Goal: Information Seeking & Learning: Find specific fact

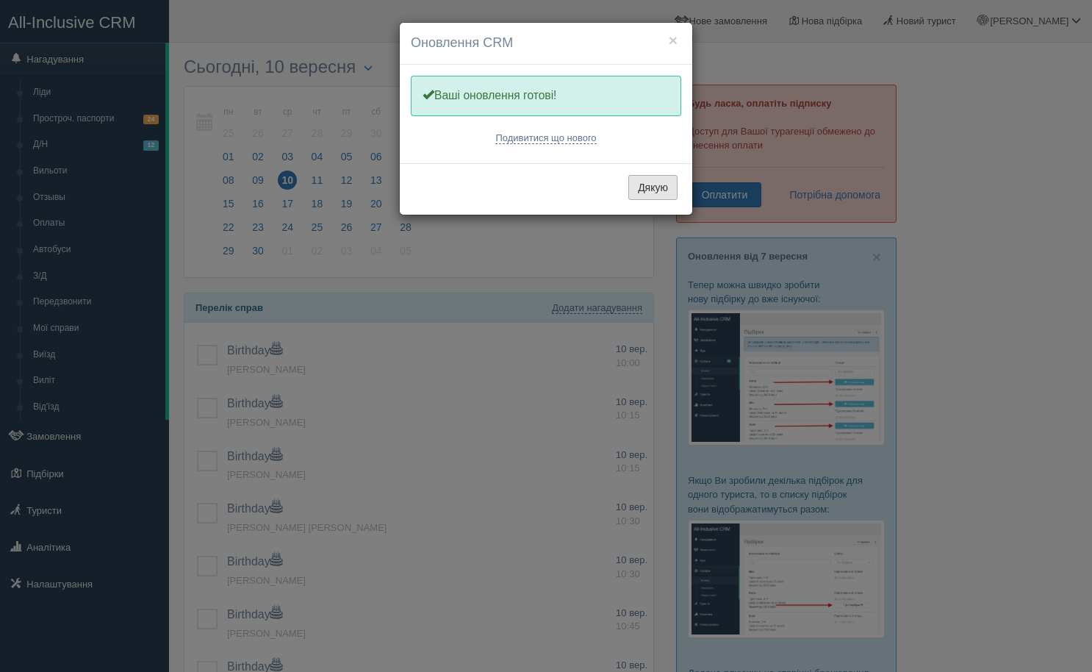
click at [668, 190] on button "Дякую" at bounding box center [653, 187] width 49 height 25
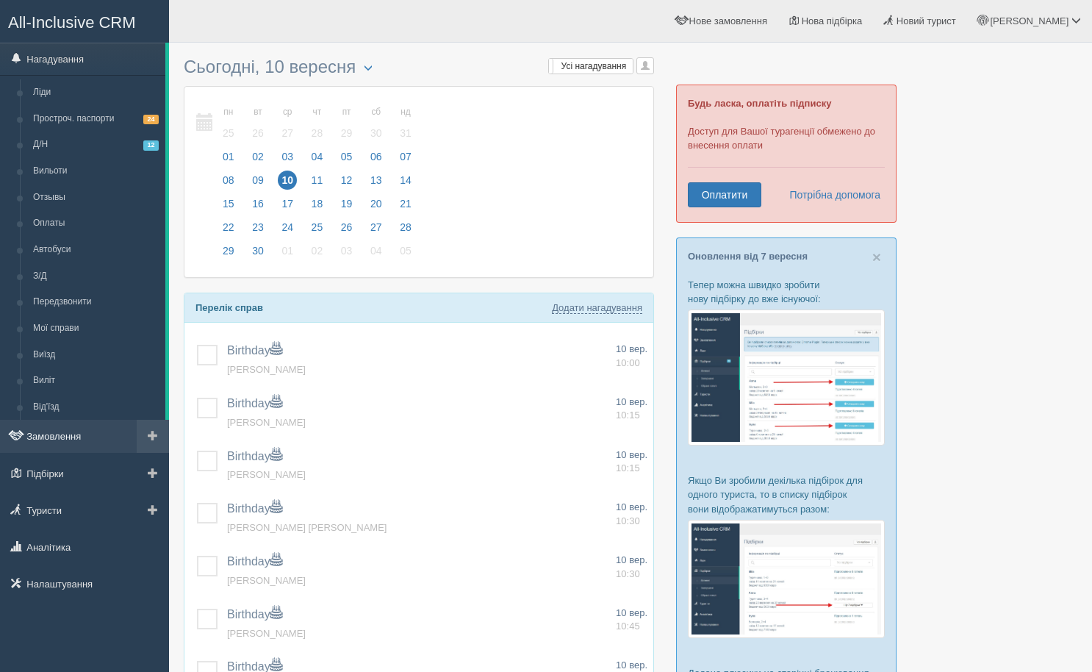
click at [78, 433] on link "Замовлення" at bounding box center [84, 436] width 169 height 32
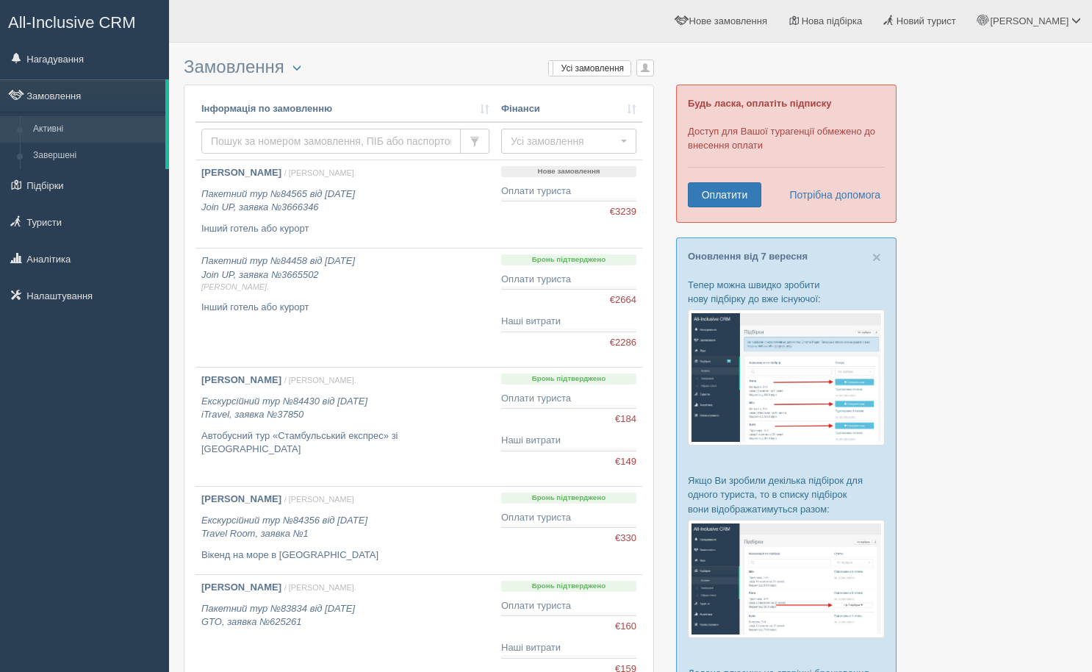
click at [390, 140] on input "text" at bounding box center [331, 141] width 260 height 25
type input ","
type input "борис"
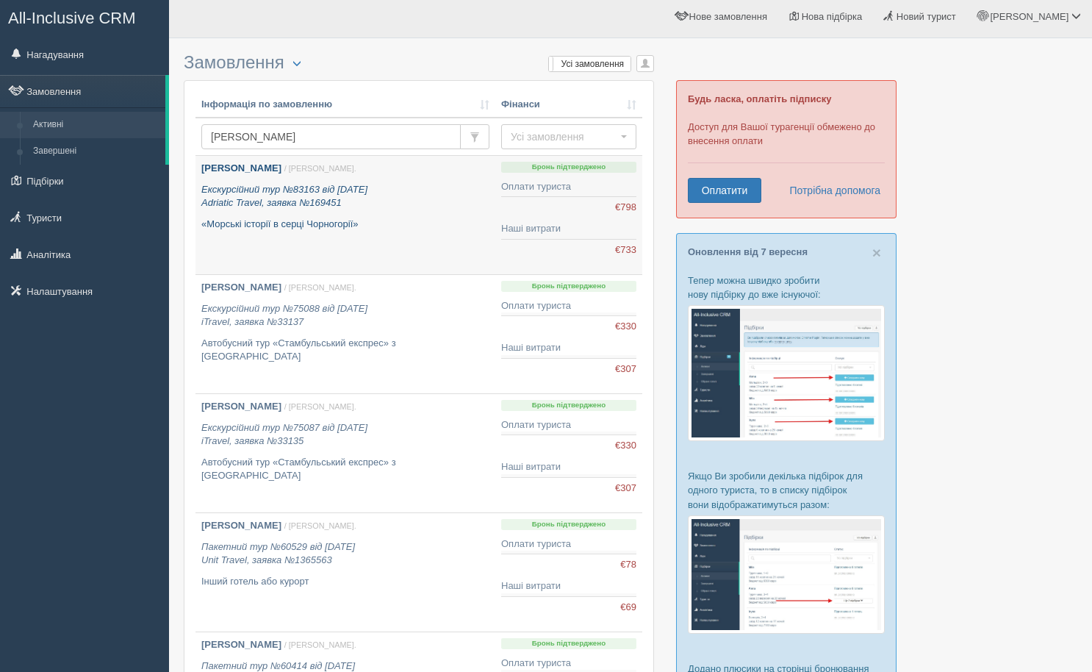
scroll to position [1, 0]
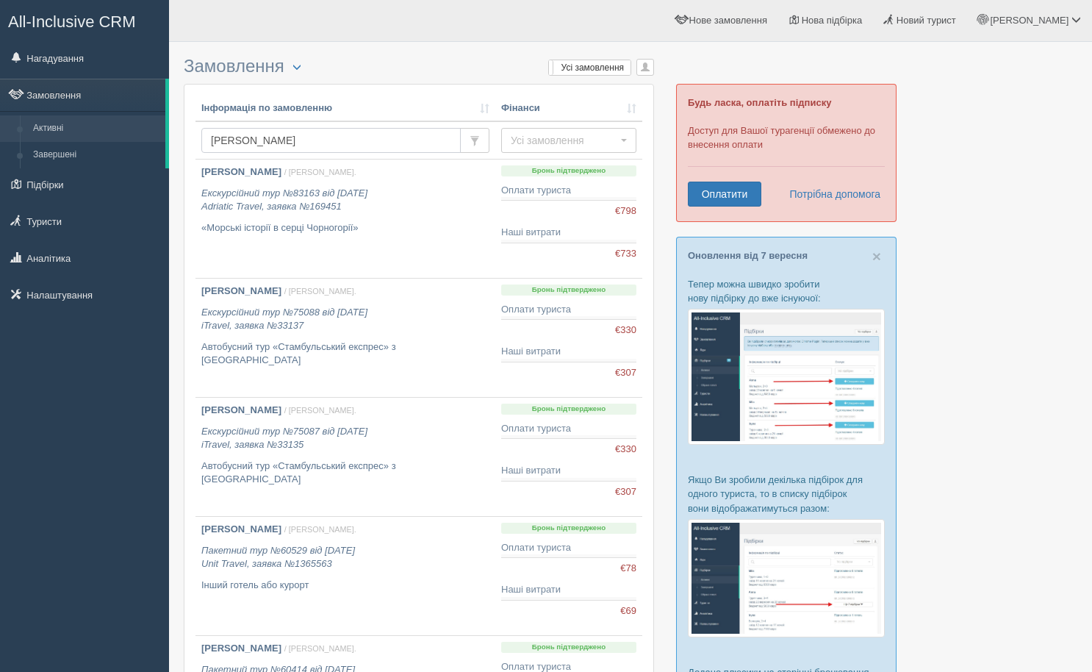
click at [314, 147] on input "борис" at bounding box center [331, 140] width 260 height 25
type input "борисовс"
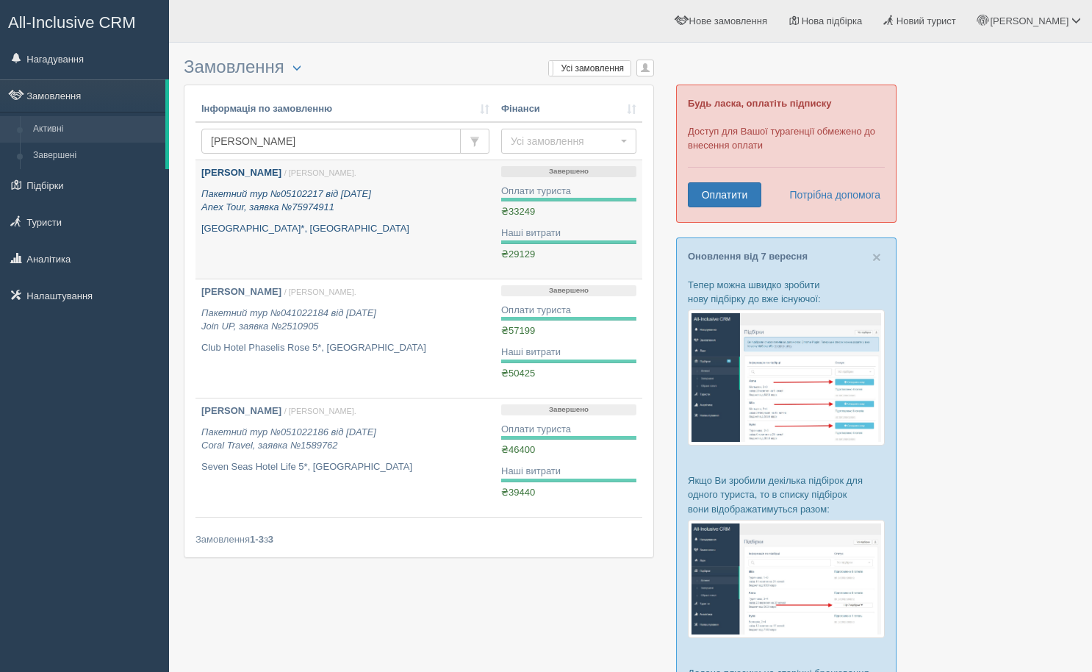
click at [348, 193] on icon "Пакетний тур №05102217 від [DATE] Anex Tour, заявка №75974911" at bounding box center [286, 200] width 170 height 25
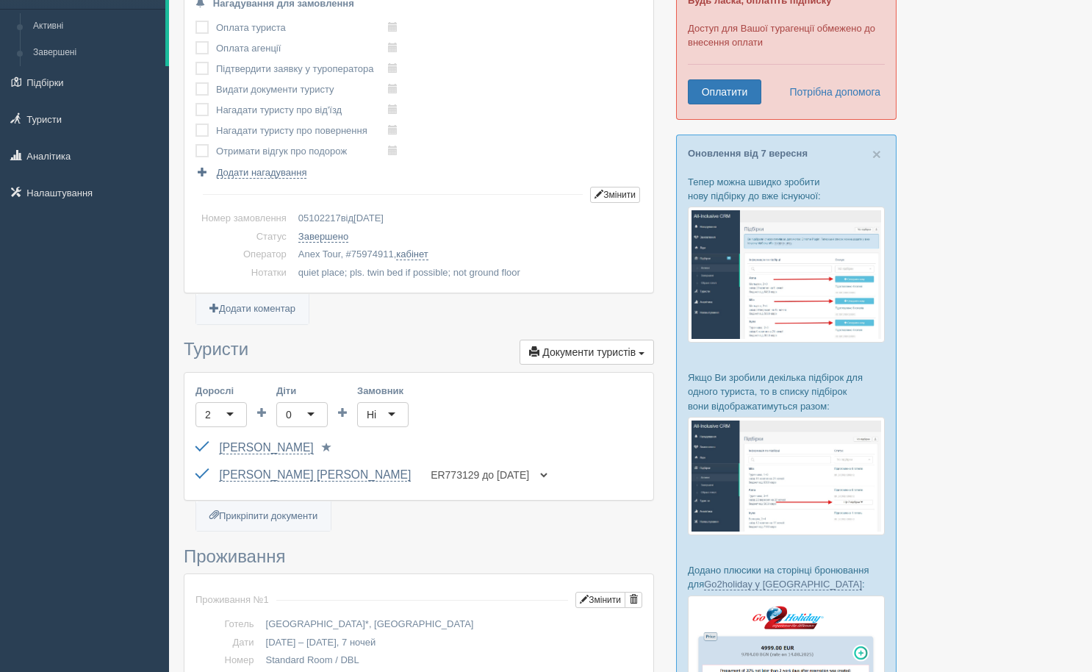
scroll to position [130, 0]
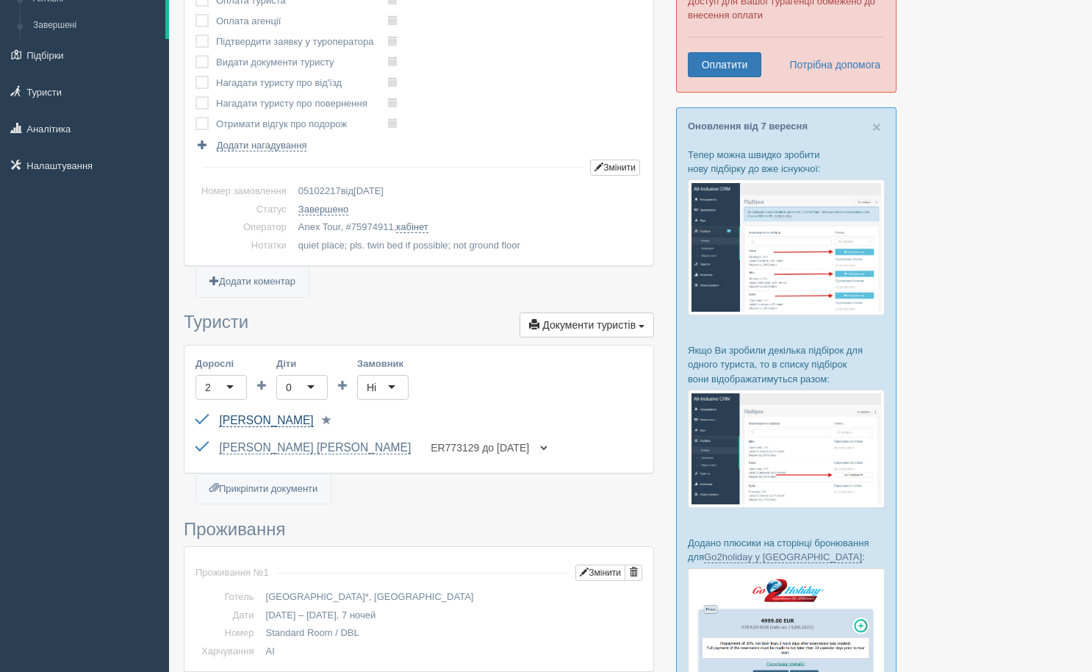
click at [313, 415] on link "Борисовська Олена Олександрівна" at bounding box center [266, 420] width 94 height 13
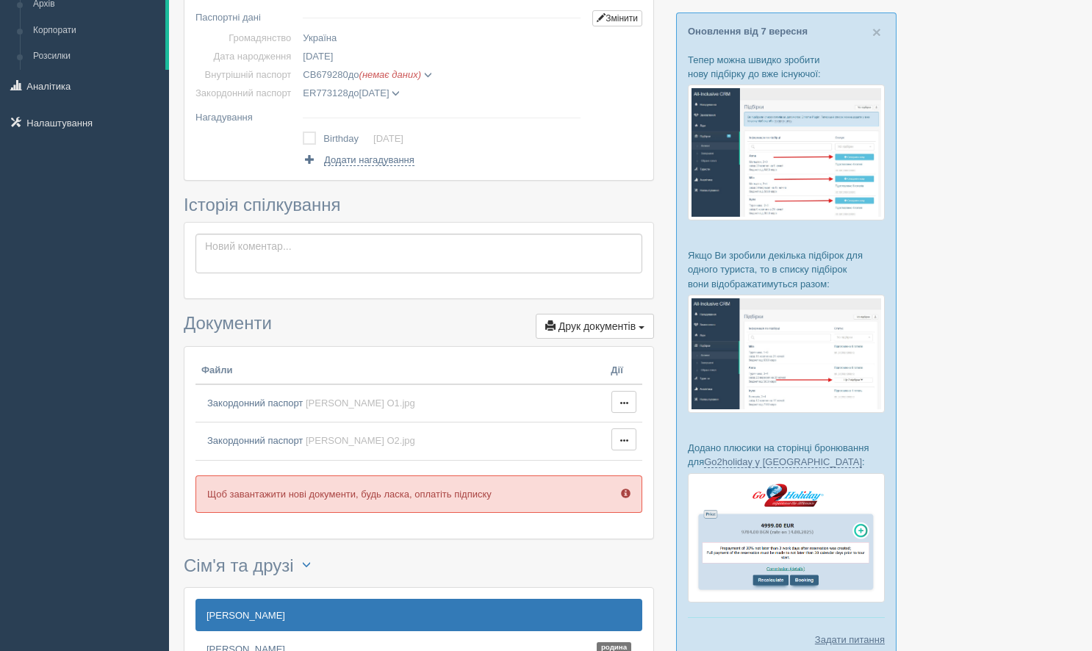
scroll to position [232, 0]
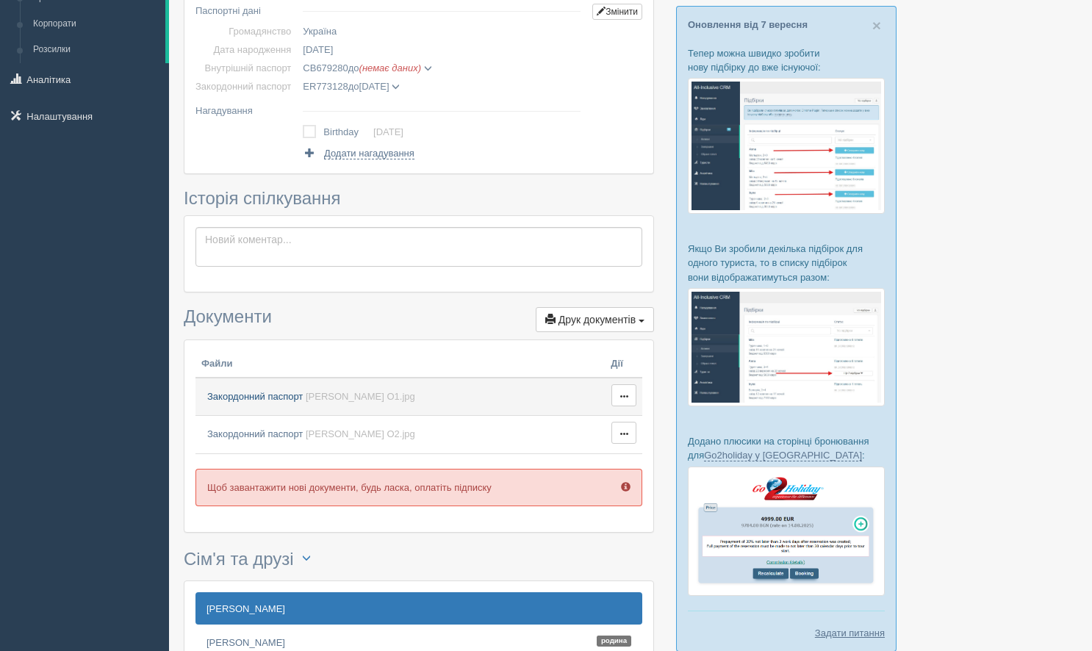
click at [325, 402] on link "Закордонний паспорт [PERSON_NAME] О1.jpg" at bounding box center [400, 398] width 398 height 26
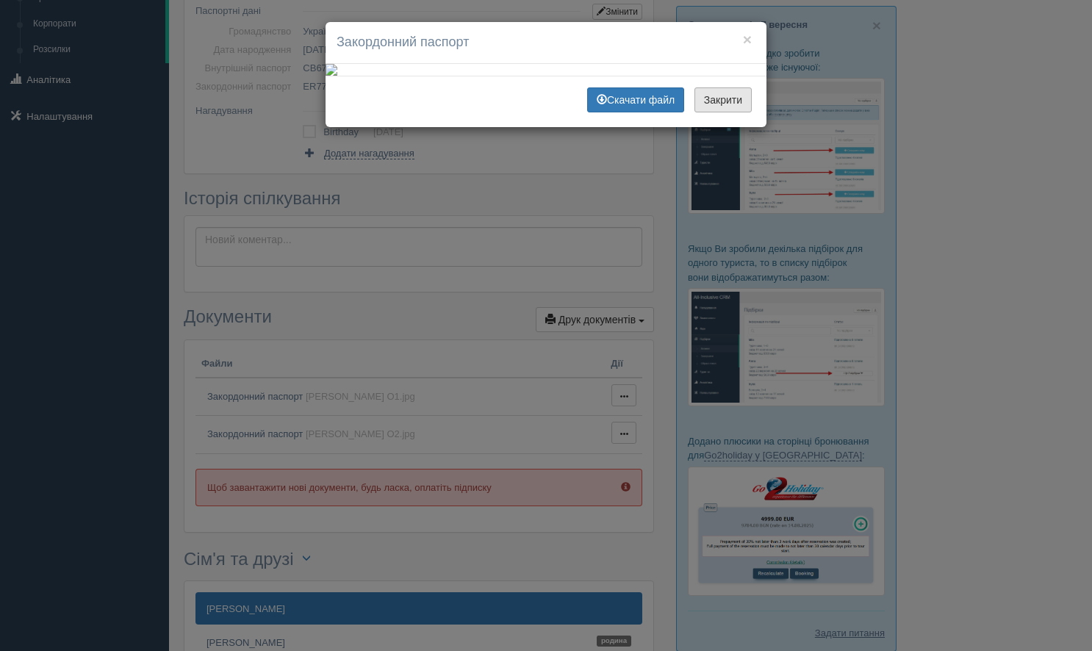
click at [699, 112] on button "Закрити" at bounding box center [723, 99] width 57 height 25
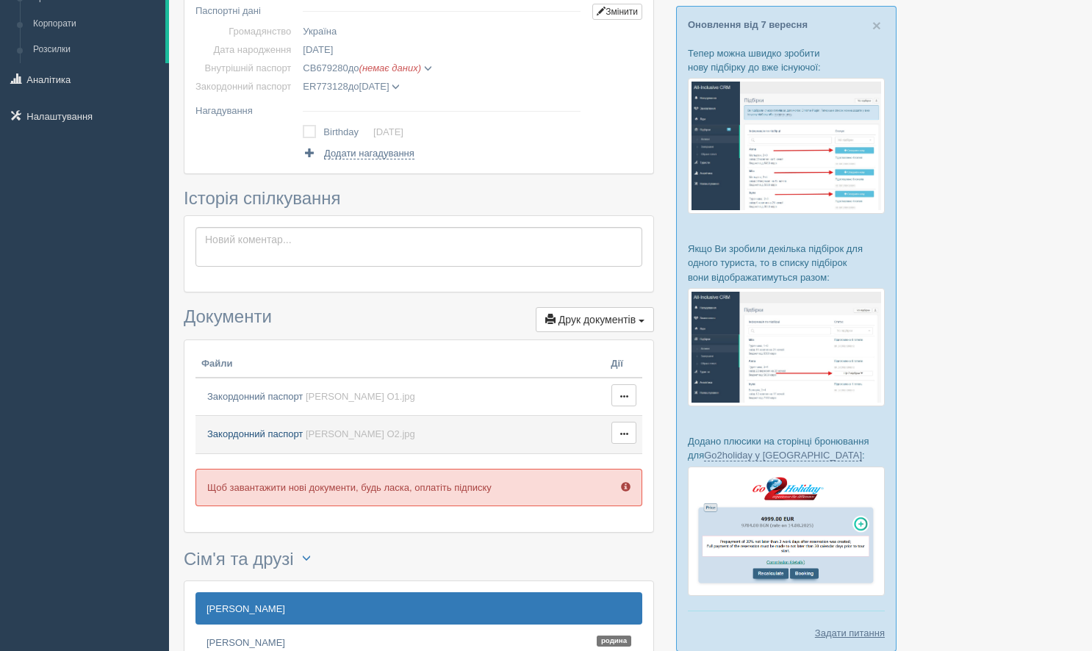
click at [354, 443] on link "Закордонний паспорт [PERSON_NAME] О2.jpg" at bounding box center [400, 435] width 398 height 26
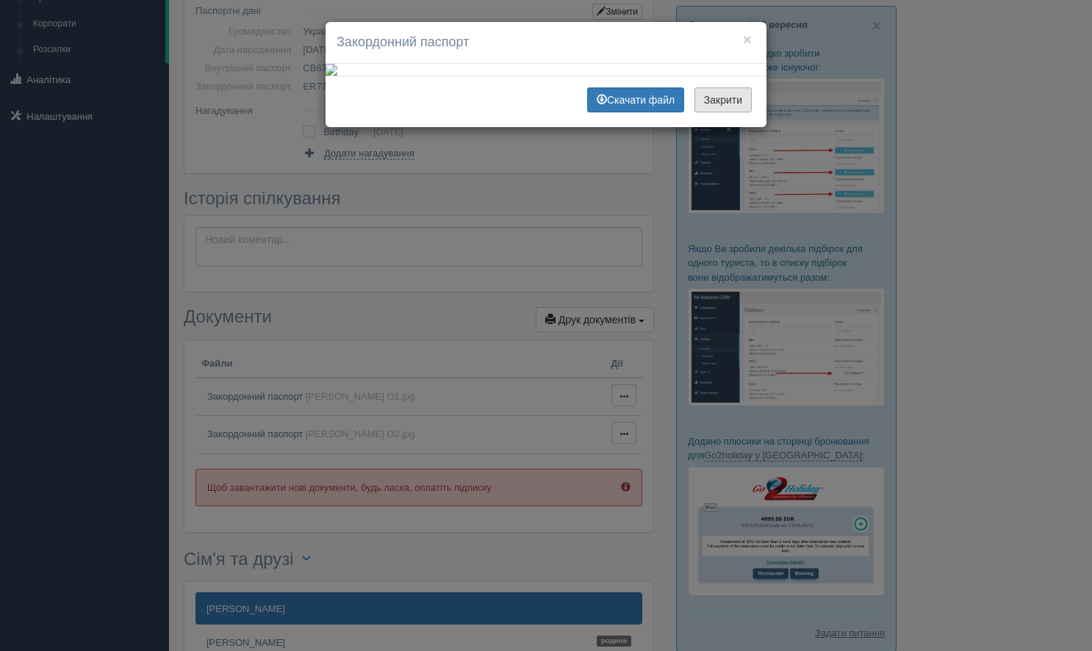
click at [709, 112] on button "Закрити" at bounding box center [723, 99] width 57 height 25
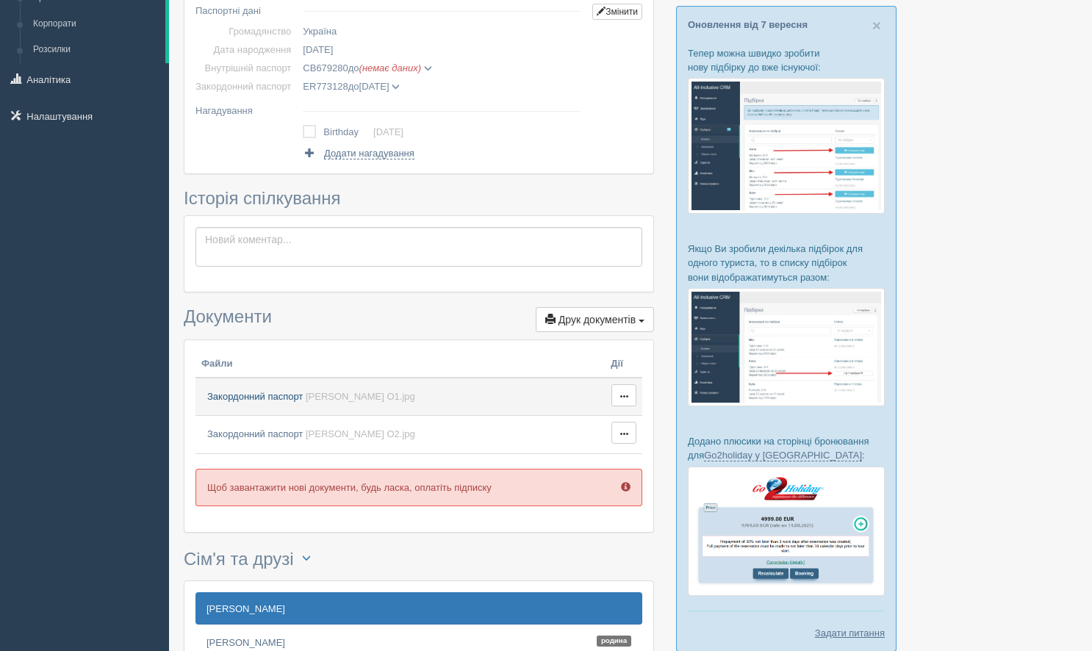
click at [363, 398] on span "[PERSON_NAME] О1.jpg" at bounding box center [361, 396] width 110 height 11
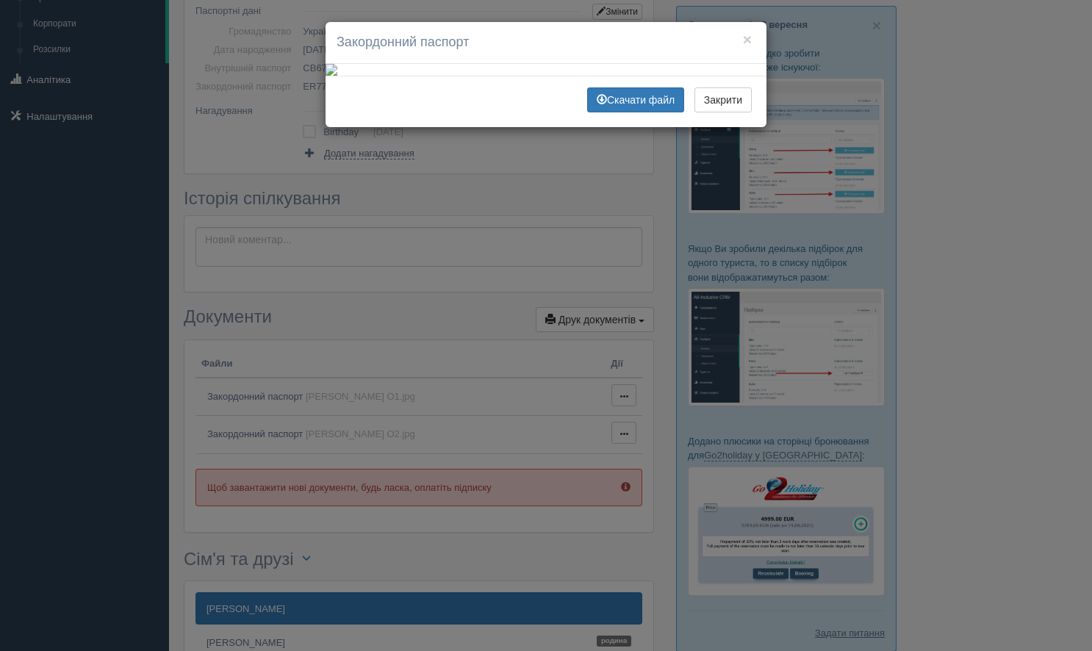
click at [598, 127] on div "Скачати файл Закрити" at bounding box center [546, 101] width 441 height 51
click at [604, 112] on link "Скачати файл" at bounding box center [635, 99] width 97 height 25
drag, startPoint x: 1014, startPoint y: 331, endPoint x: 998, endPoint y: 331, distance: 16.2
click at [1014, 330] on div "× Закордонний паспорт Скачати файл Закрити" at bounding box center [546, 325] width 1092 height 651
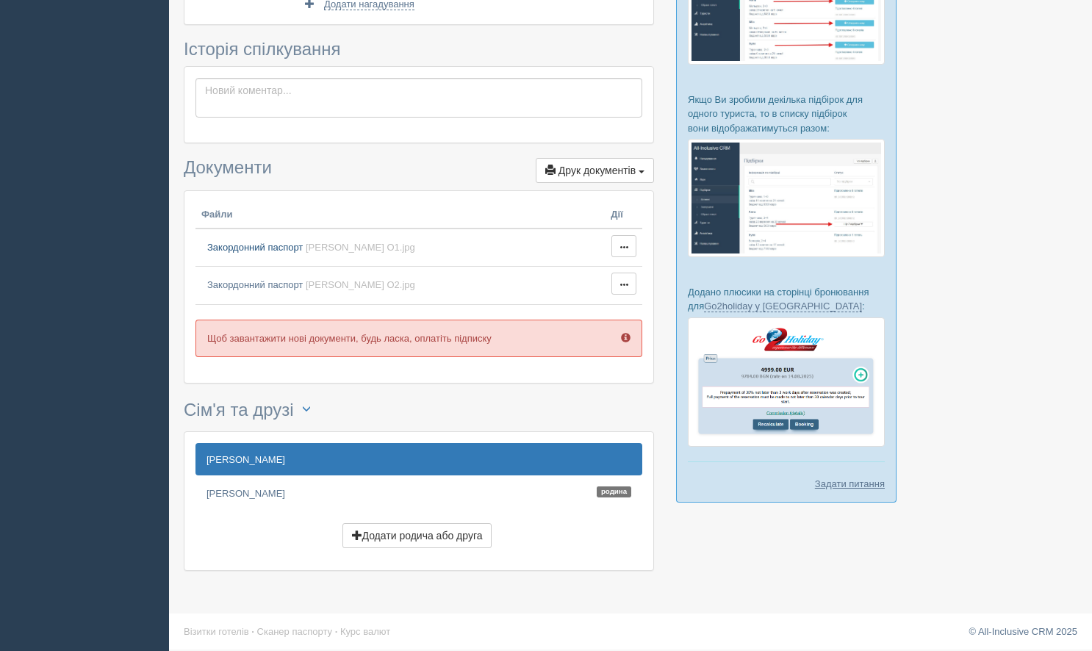
scroll to position [380, 0]
click at [237, 496] on link "[PERSON_NAME]" at bounding box center [419, 494] width 447 height 32
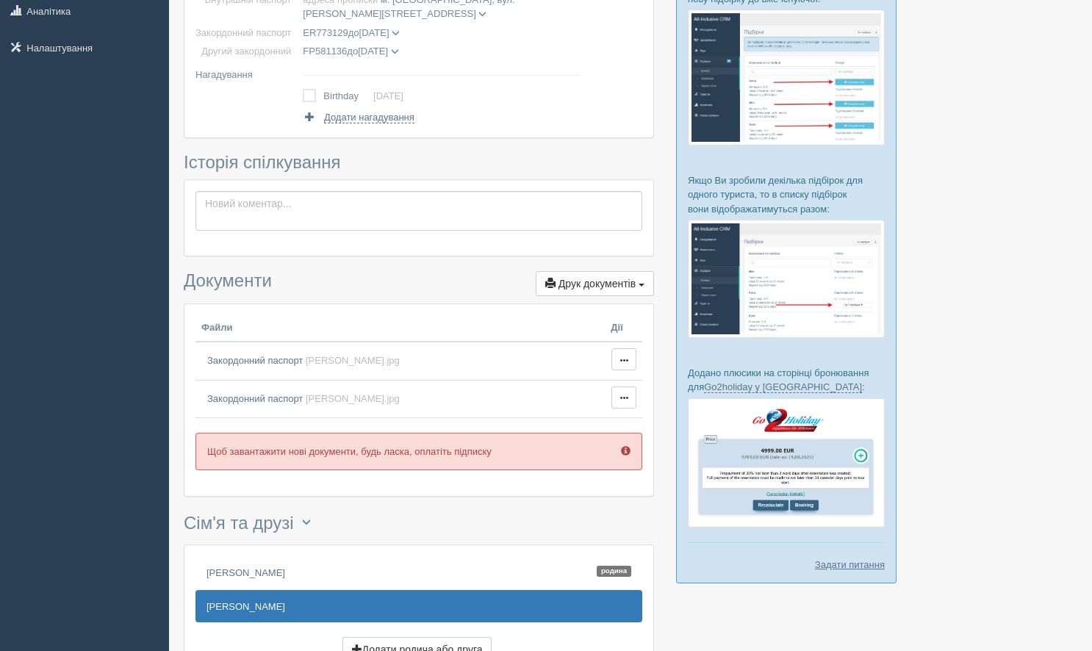
scroll to position [402, 0]
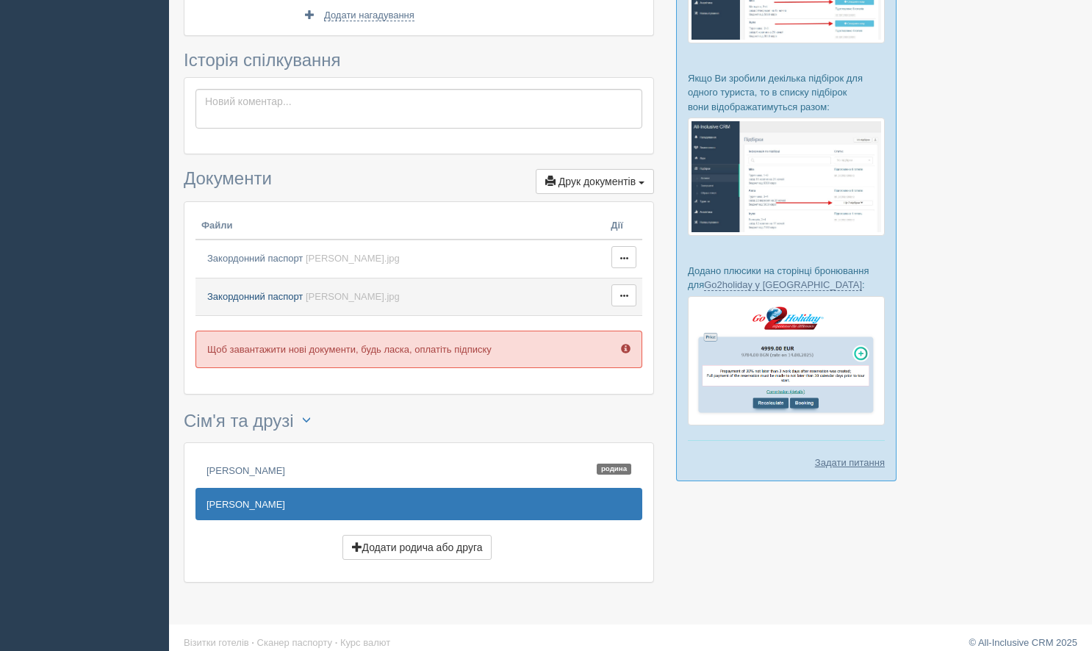
click at [274, 294] on span "Закордонний паспорт" at bounding box center [255, 296] width 96 height 11
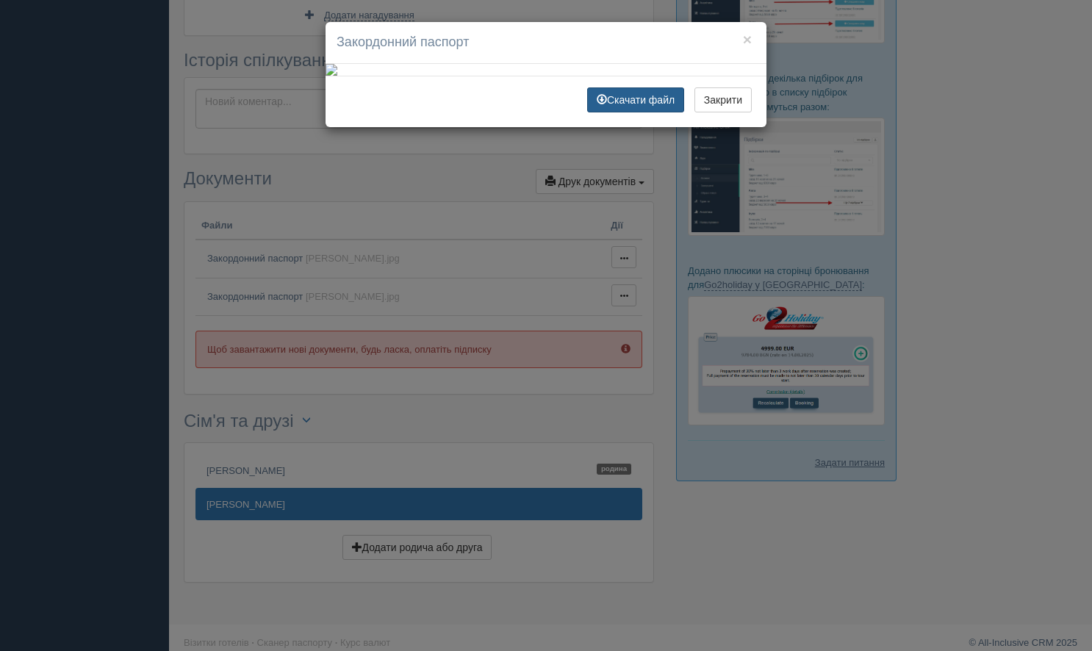
click at [624, 112] on link "Скачати файл" at bounding box center [635, 99] width 97 height 25
click at [749, 41] on button "×" at bounding box center [747, 39] width 9 height 15
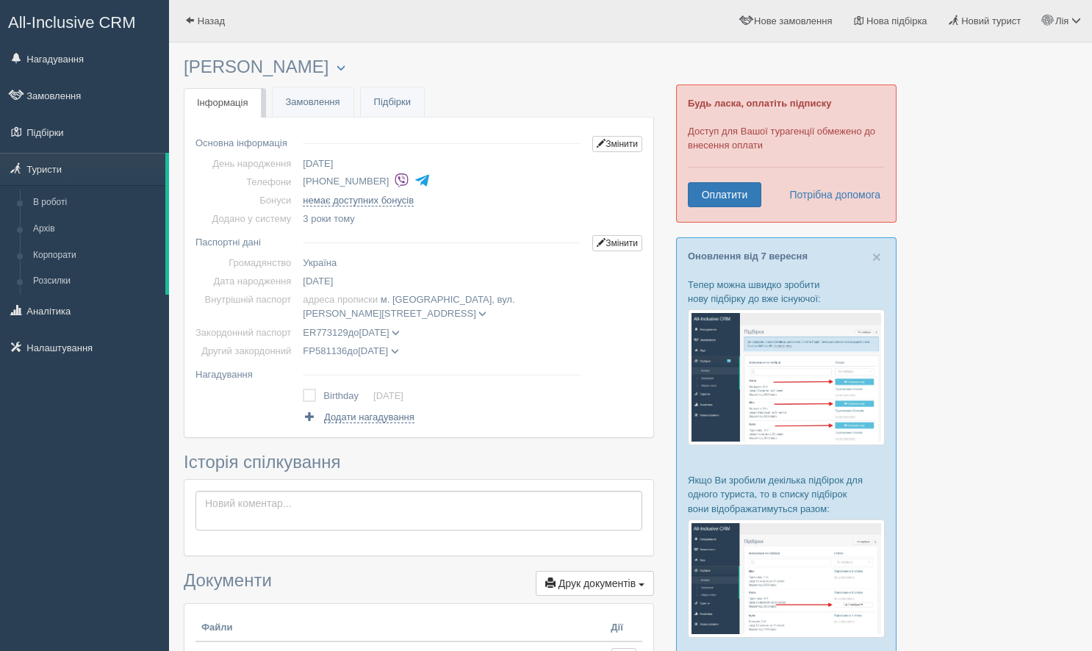
scroll to position [0, 0]
click at [602, 145] on link "Змінити" at bounding box center [618, 144] width 50 height 16
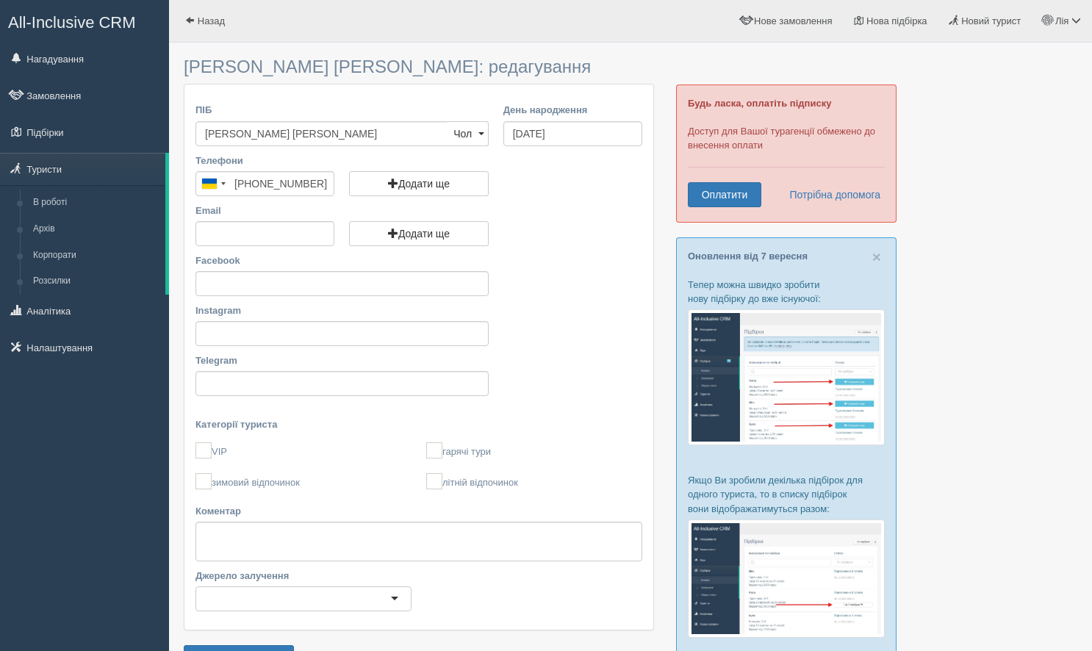
click at [281, 185] on input "[PHONE_NUMBER]" at bounding box center [265, 183] width 139 height 25
click at [196, 17] on link "Назад" at bounding box center [205, 21] width 72 height 42
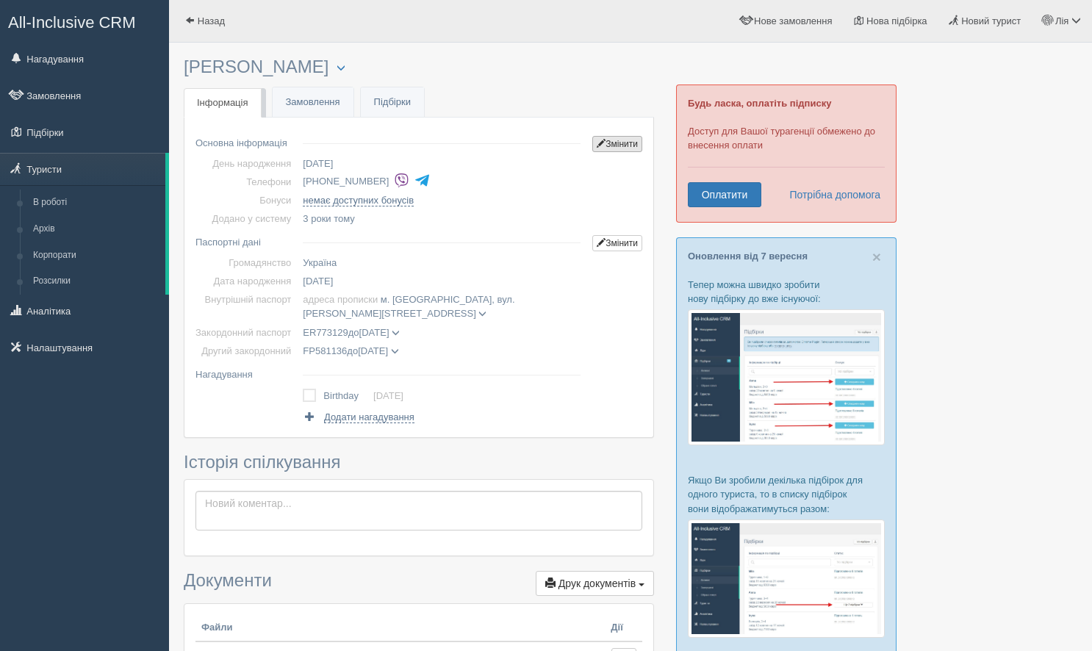
click at [603, 147] on link "Змінити" at bounding box center [618, 144] width 50 height 16
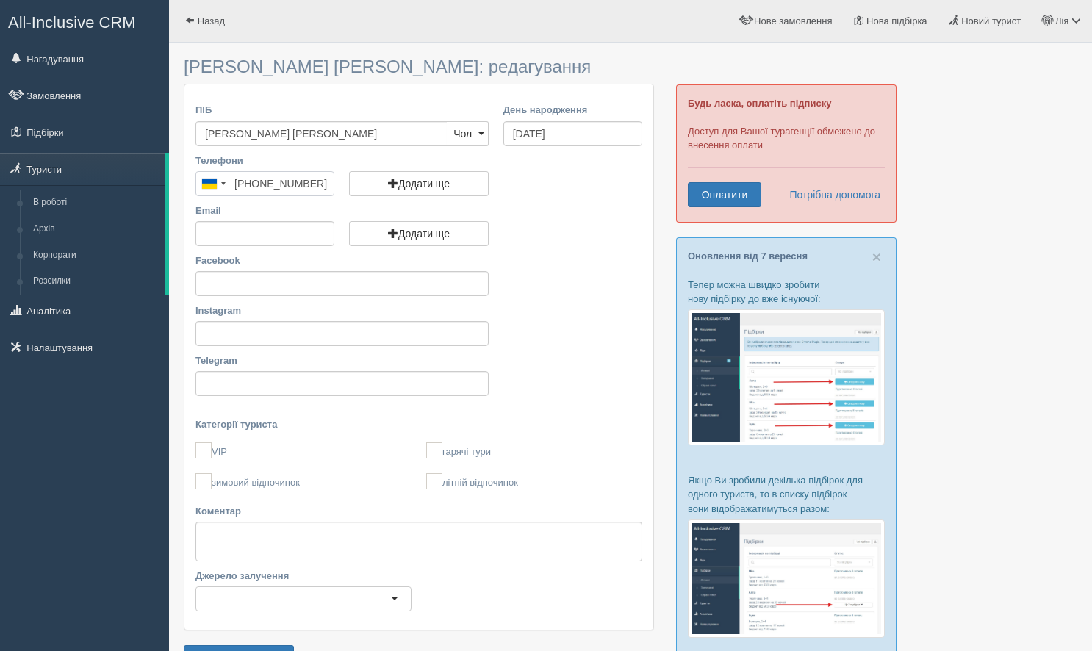
click at [269, 178] on input "[PHONE_NUMBER]" at bounding box center [265, 183] width 139 height 25
click at [200, 21] on span "Назад" at bounding box center [211, 20] width 27 height 11
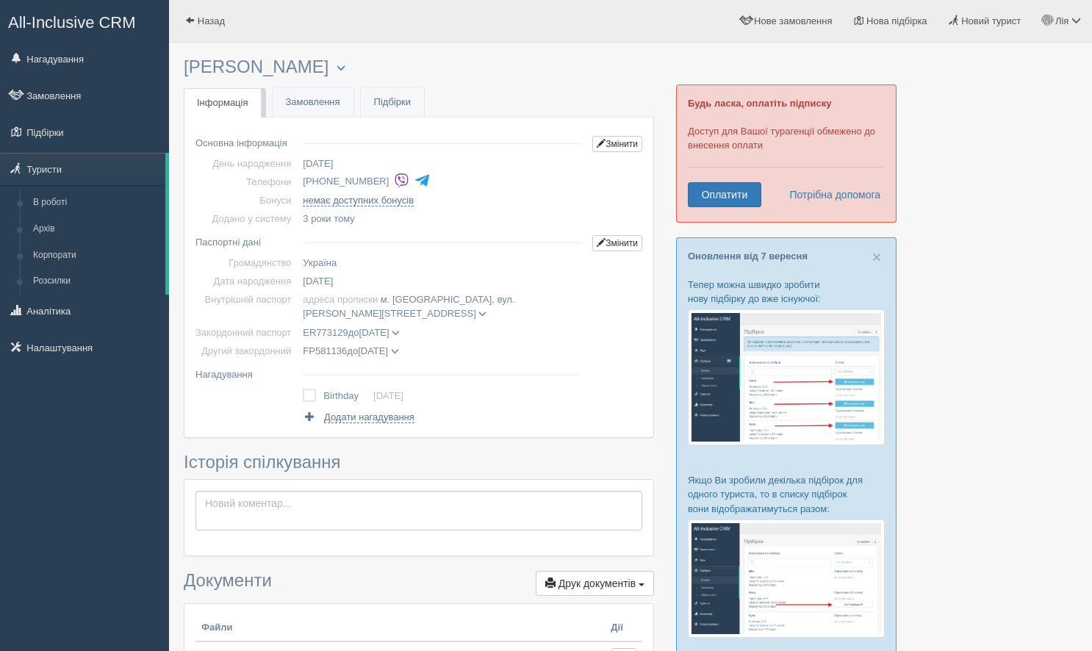
drag, startPoint x: 394, startPoint y: 187, endPoint x: 305, endPoint y: 178, distance: 89.5
click at [305, 178] on td "[PHONE_NUMBER]" at bounding box center [442, 182] width 290 height 18
copy li "[PHONE_NUMBER]"
drag, startPoint x: 392, startPoint y: 295, endPoint x: 403, endPoint y: 313, distance: 21.4
click at [403, 313] on td "Адреса прописки [PERSON_NAME]. [GEOGRAPHIC_DATA], вул. [PERSON_NAME][STREET_ADD…" at bounding box center [442, 306] width 290 height 32
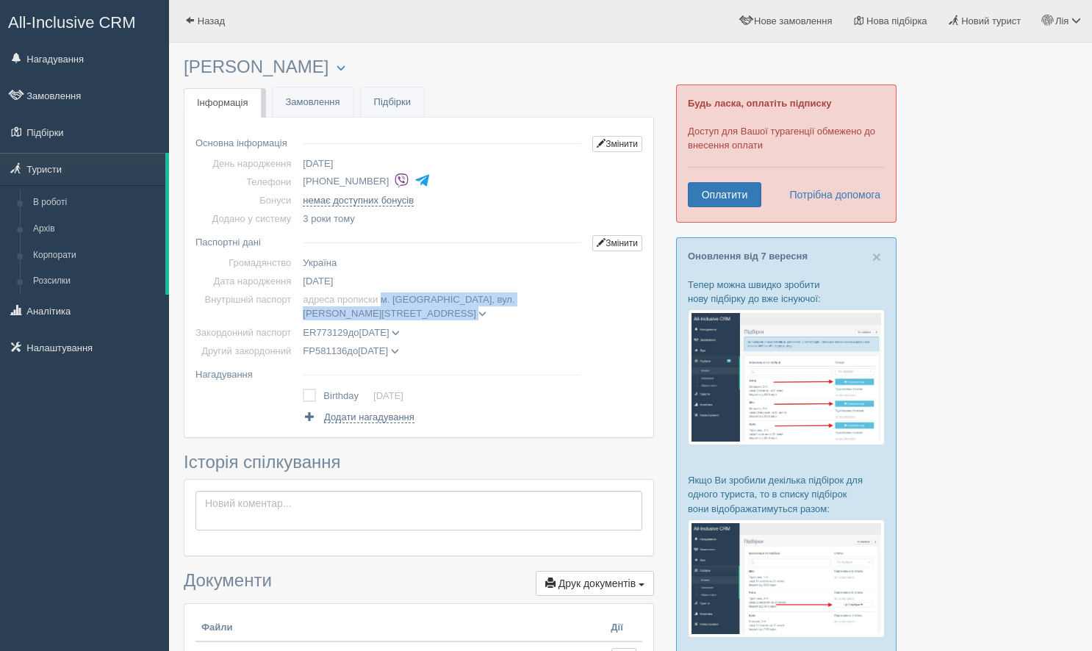
copy span "м. [GEOGRAPHIC_DATA], вул. [PERSON_NAME][STREET_ADDRESS]"
click at [387, 309] on td "Адреса прописки м. Запоріжжя, вул. Школьна буд.144,кв.118 ІПН 2334101516" at bounding box center [442, 306] width 290 height 32
click at [376, 318] on span "Адреса прописки м. Запоріжжя, вул. Школьна буд.144,кв.118" at bounding box center [409, 306] width 212 height 25
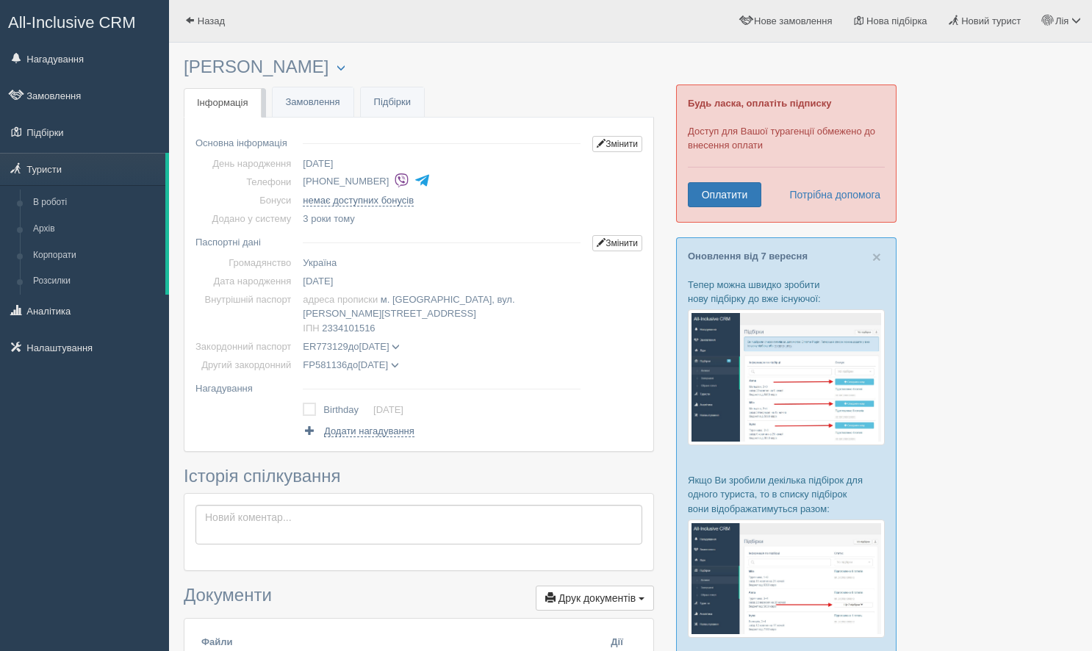
click at [365, 326] on span "2334101516" at bounding box center [348, 328] width 53 height 11
copy span "2334101516"
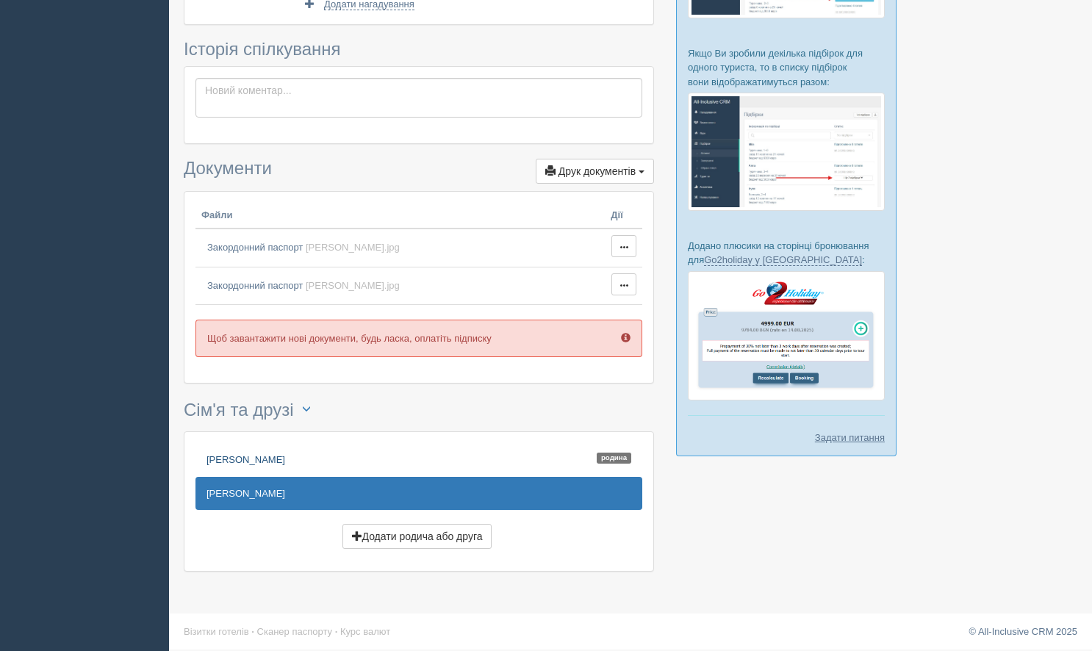
scroll to position [426, 0]
click at [251, 462] on link "Борисовська Олена Олександрівна Родина" at bounding box center [419, 460] width 447 height 32
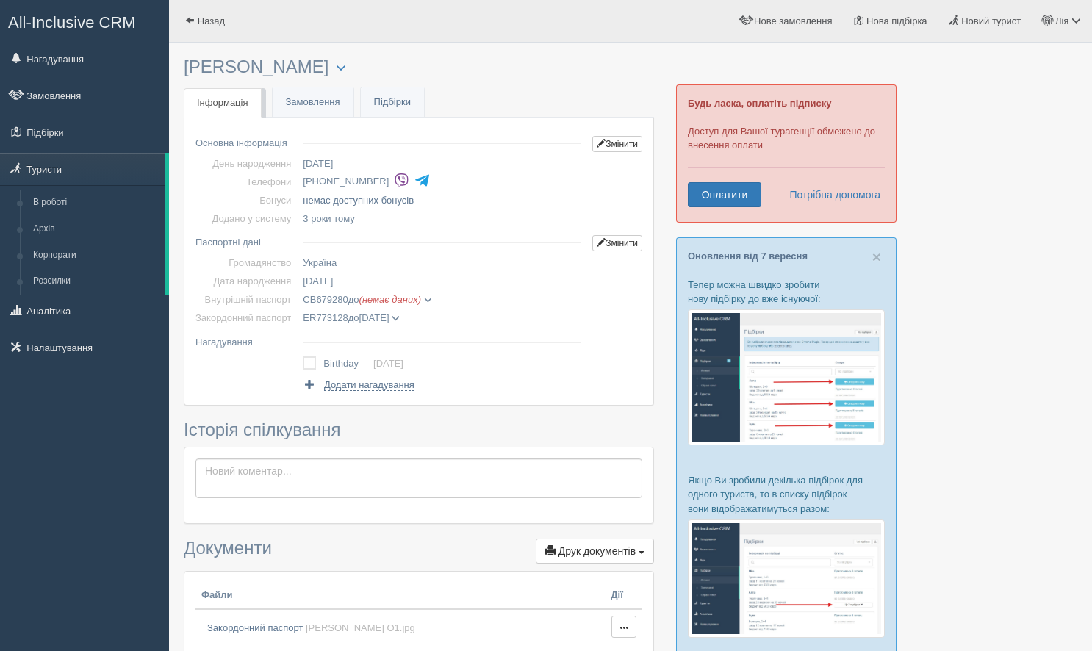
click at [400, 317] on span at bounding box center [396, 319] width 8 height 8
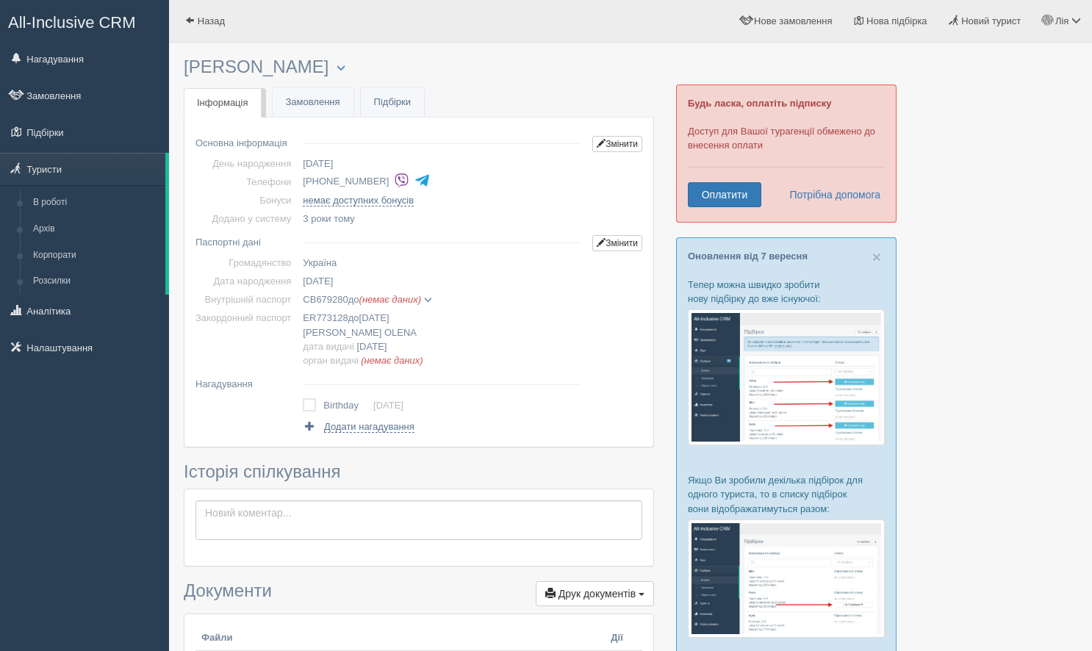
click at [432, 301] on span at bounding box center [428, 300] width 8 height 8
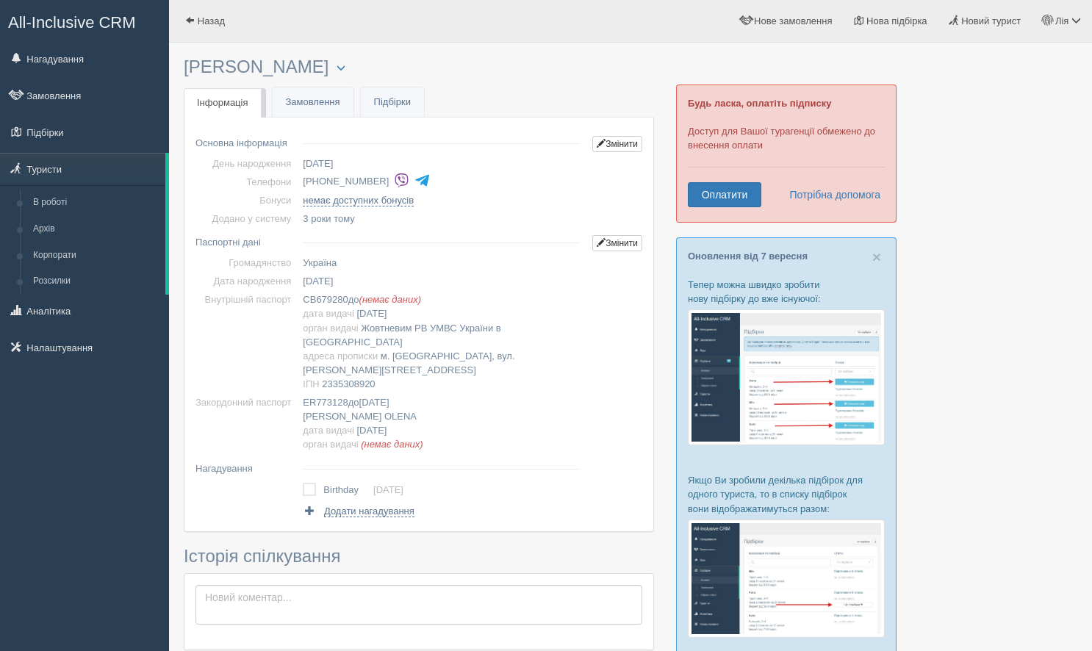
click at [332, 296] on span "СВ679280" at bounding box center [325, 299] width 45 height 11
copy span "СВ679280"
click at [386, 310] on span "29.05.2002" at bounding box center [372, 313] width 30 height 11
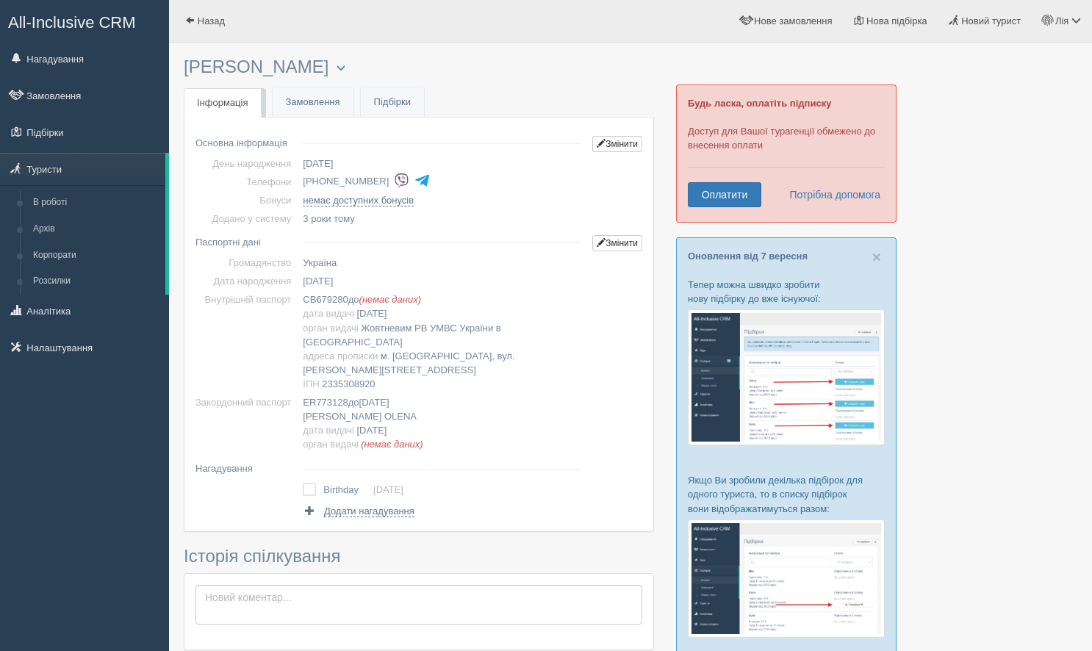
copy span "29.05.2002"
drag, startPoint x: 373, startPoint y: 326, endPoint x: 381, endPoint y: 346, distance: 20.5
click at [381, 346] on td "СВ679280 до (немає даних) дата видачі 29.05.2002 орган видачі Жовтневим РВ УМВС…" at bounding box center [442, 341] width 290 height 103
copy span "Жовтневим РВ УМВС України в Запорізький області"
click at [381, 62] on h3 "Борисовська Олена Олександрівна Менеджер: Лія Щербина Відправити до архіву Взят…" at bounding box center [419, 67] width 471 height 20
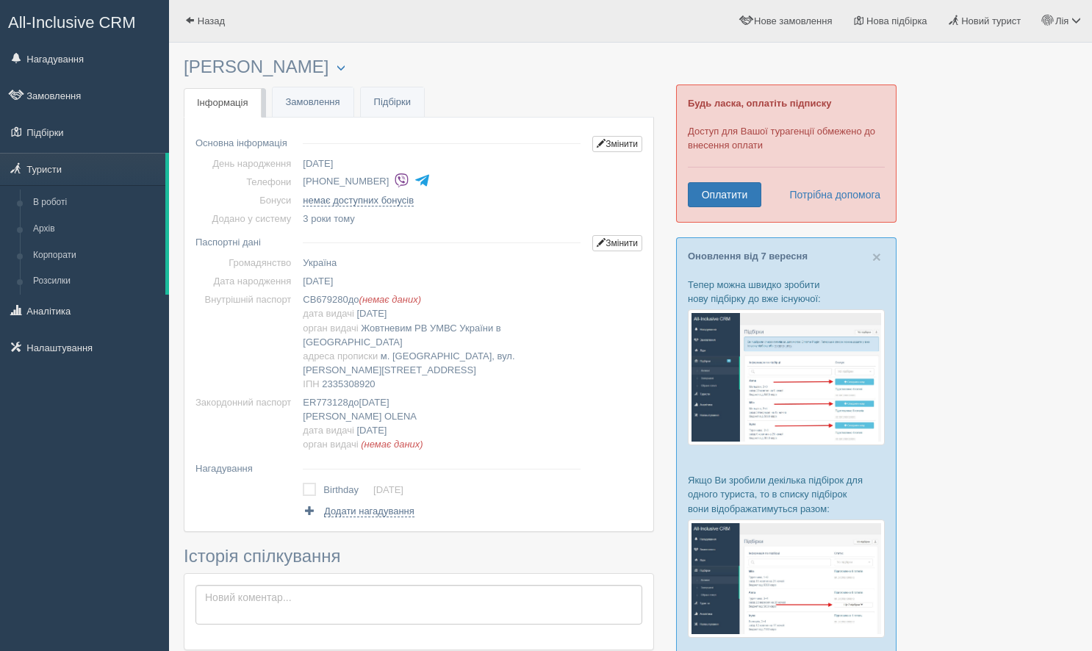
click at [381, 62] on h3 "Борисовська Олена Олександрівна Менеджер: Лія Щербина Відправити до архіву Взят…" at bounding box center [419, 67] width 471 height 20
copy h3 "Олександрівна"
click at [237, 63] on h3 "Борисовська Олена Олександрівна Менеджер: Лія Щербина Відправити до архіву Взят…" at bounding box center [419, 67] width 471 height 20
copy h3 "Борисовська"
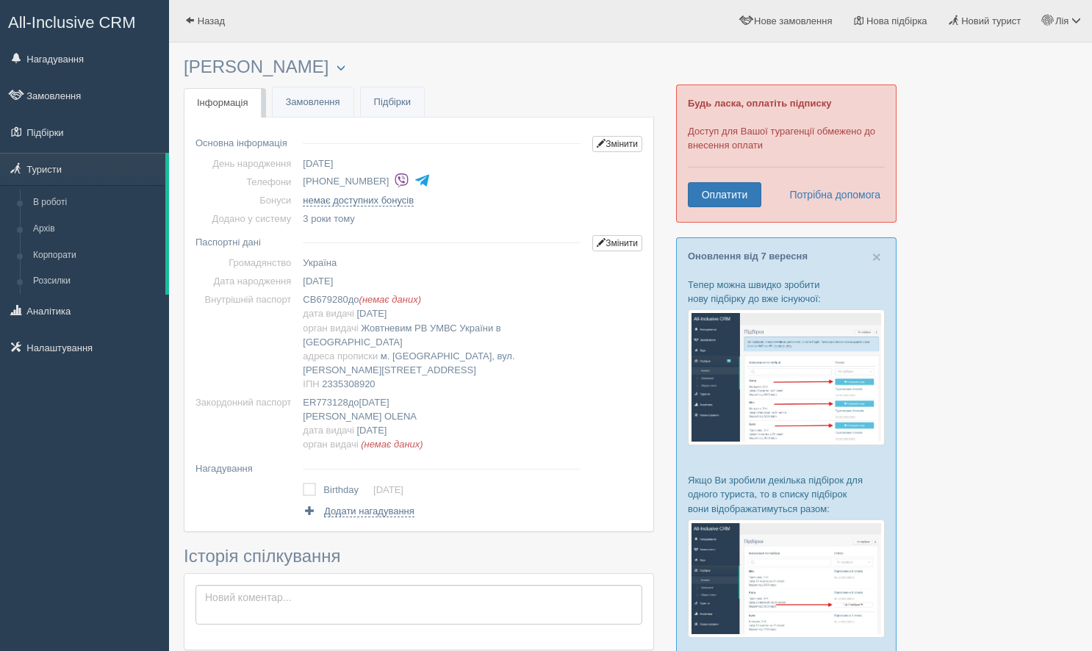
click at [327, 67] on h3 "Борисовська Олена Олександрівна Менеджер: Лія Щербина Відправити до архіву Взят…" at bounding box center [419, 67] width 471 height 20
copy h3 "Олена"
click at [360, 381] on span "2335308920" at bounding box center [348, 384] width 53 height 11
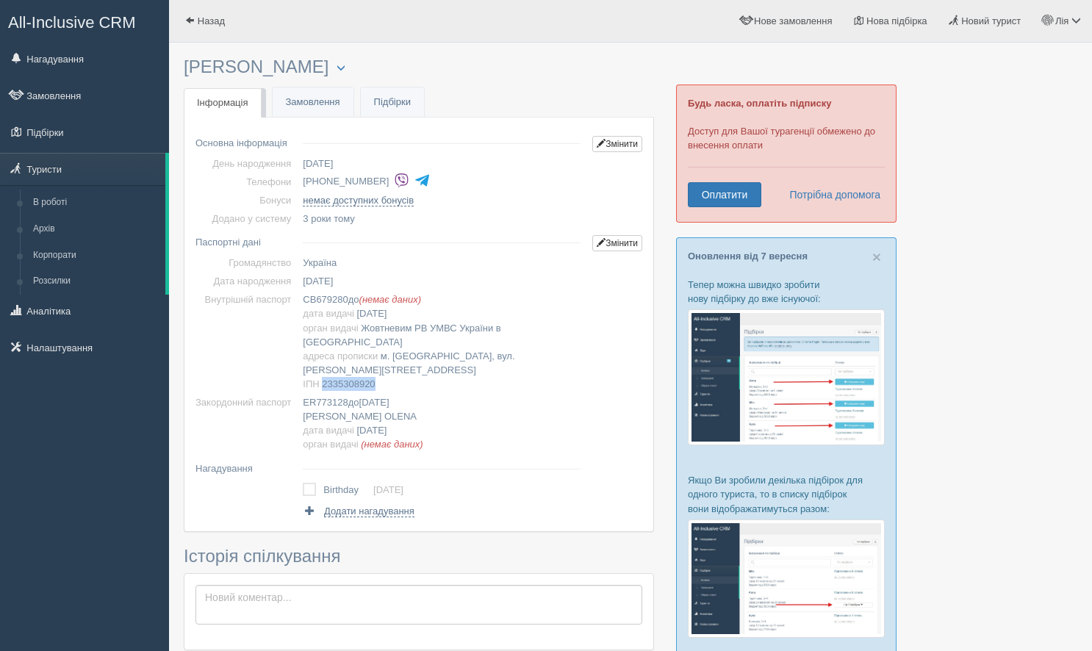
copy span "2335308920"
drag, startPoint x: 393, startPoint y: 353, endPoint x: 401, endPoint y: 363, distance: 12.6
click at [401, 363] on td "СВ679280 до (немає даних) дата видачі 29.05.2002 орган видачі Жовтневим РВ УМВС…" at bounding box center [442, 341] width 290 height 103
copy span "м. Запоріжжя, вул. Школьна буд.44,кв.118"
